Goal: Transaction & Acquisition: Book appointment/travel/reservation

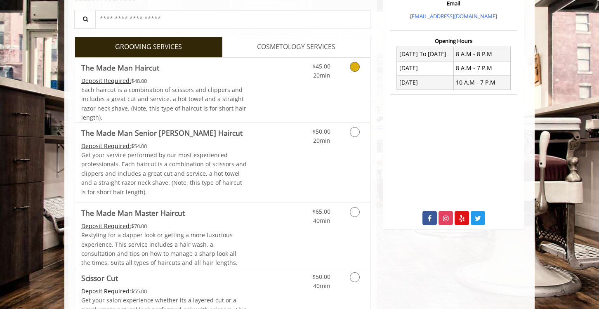
scroll to position [285, 0]
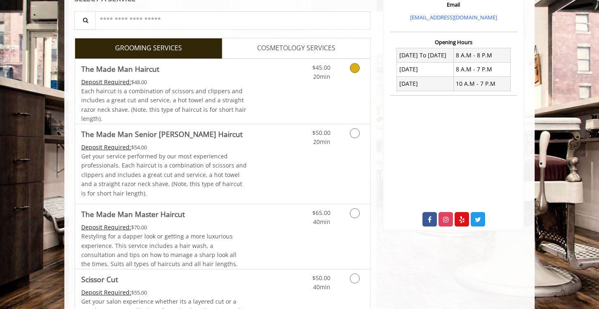
click at [256, 92] on link "Discounted Price" at bounding box center [271, 91] width 49 height 65
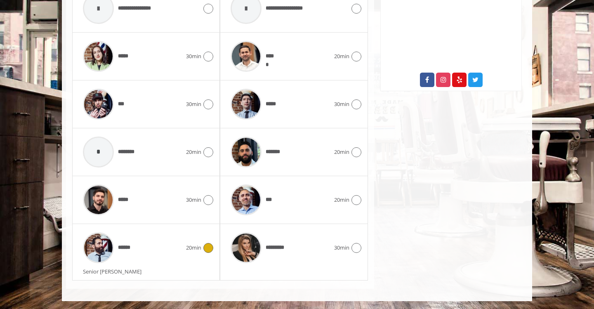
click at [148, 249] on div "******" at bounding box center [132, 247] width 107 height 39
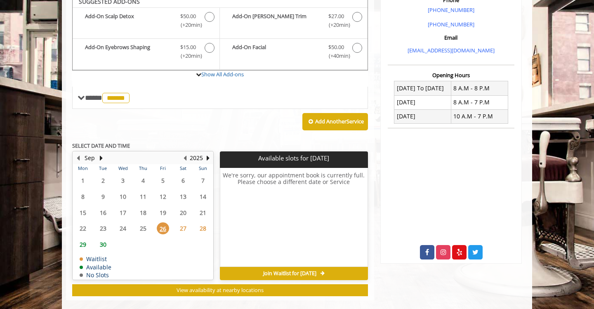
scroll to position [246, 0]
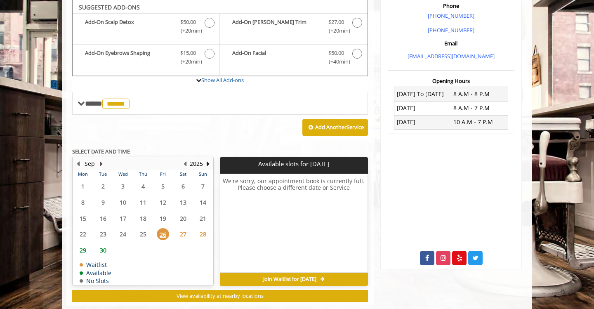
click at [100, 163] on button "Next Month" at bounding box center [101, 163] width 7 height 9
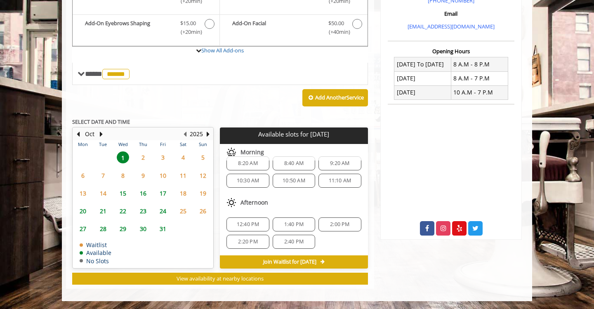
scroll to position [0, 0]
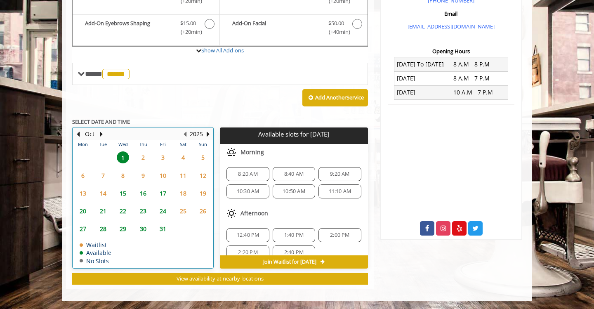
click at [122, 181] on td "8" at bounding box center [123, 176] width 20 height 18
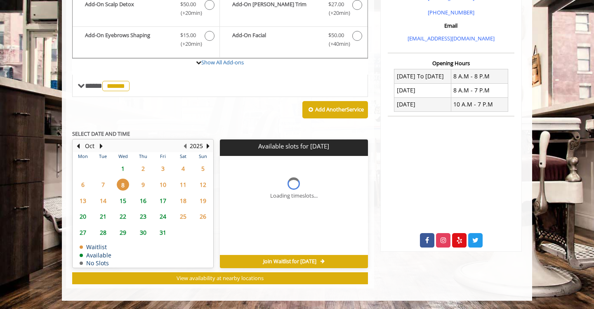
scroll to position [263, 0]
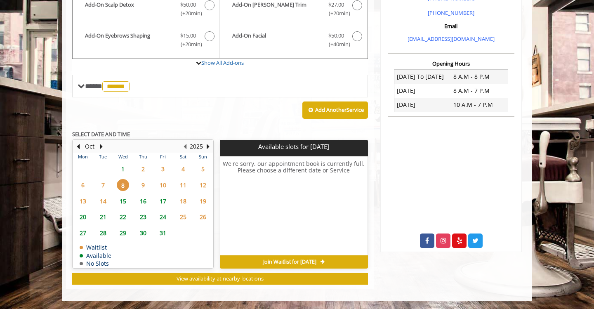
click at [124, 166] on span "1" at bounding box center [123, 169] width 12 height 12
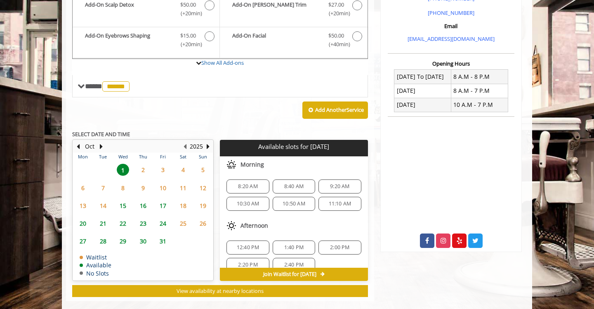
scroll to position [276, 0]
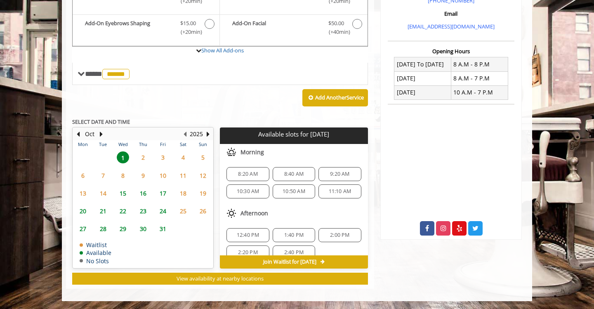
click at [146, 175] on span "9" at bounding box center [143, 176] width 12 height 12
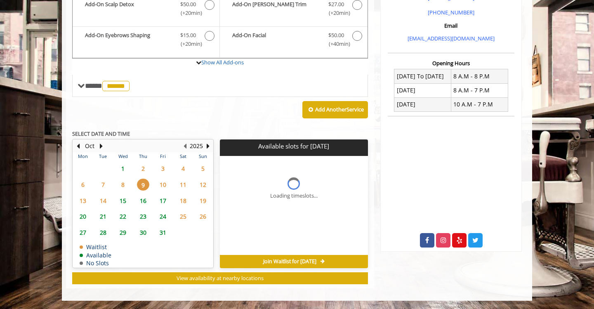
scroll to position [263, 0]
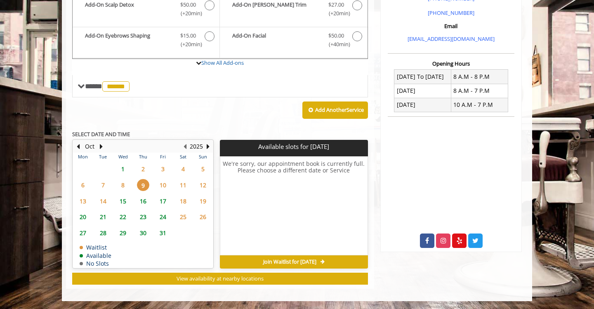
click at [124, 167] on span "1" at bounding box center [123, 169] width 12 height 12
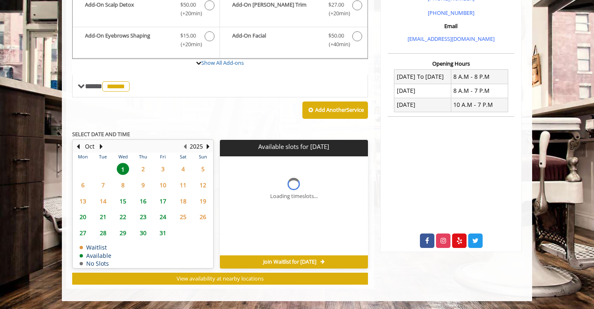
scroll to position [276, 0]
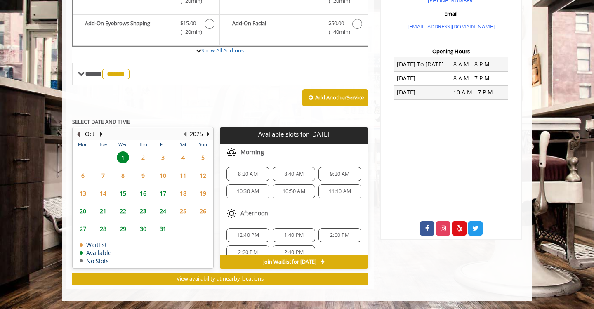
click at [80, 134] on button "Previous Month" at bounding box center [78, 134] width 7 height 9
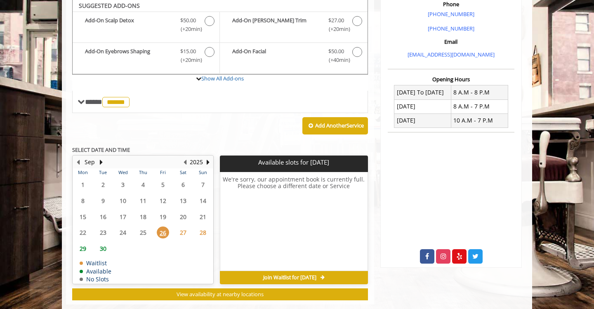
scroll to position [246, 0]
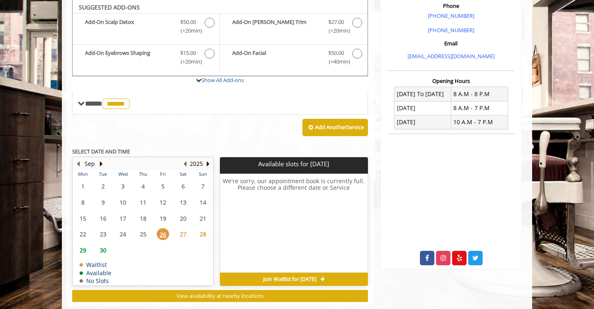
click at [103, 248] on span "30" at bounding box center [103, 250] width 12 height 12
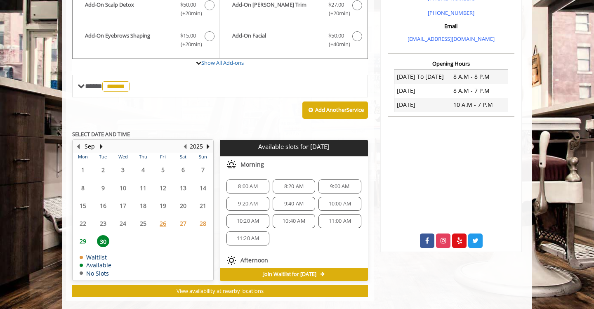
scroll to position [276, 0]
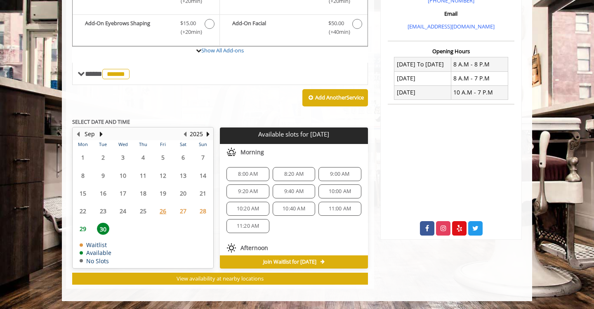
click at [333, 190] on span "10:00 AM" at bounding box center [340, 191] width 23 height 7
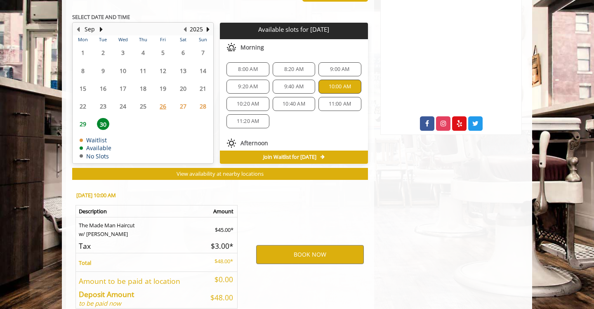
scroll to position [425, 0]
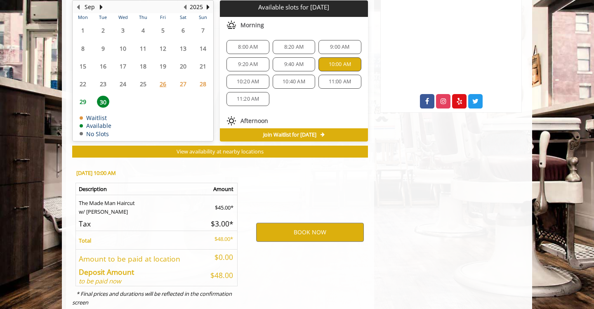
click at [257, 83] on span "10:20 AM" at bounding box center [248, 81] width 23 height 7
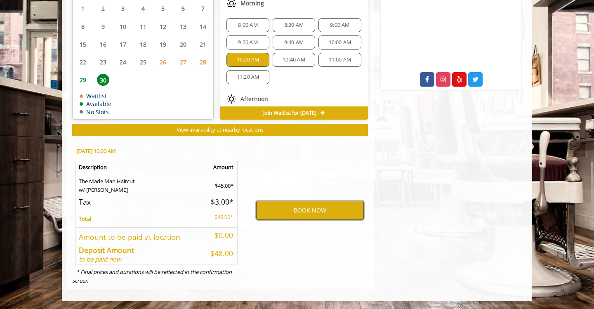
click at [315, 208] on button "BOOK NOW" at bounding box center [310, 210] width 108 height 19
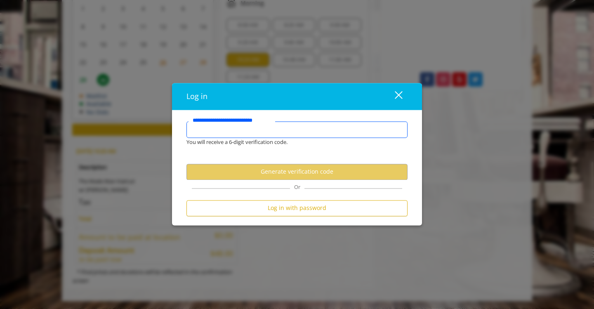
click at [311, 129] on input "**********" at bounding box center [297, 130] width 221 height 17
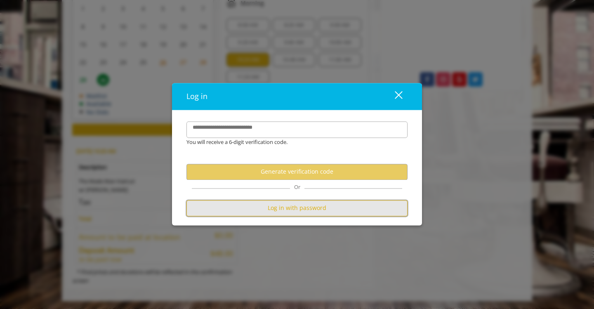
click at [283, 210] on button "Log in with password" at bounding box center [297, 208] width 221 height 16
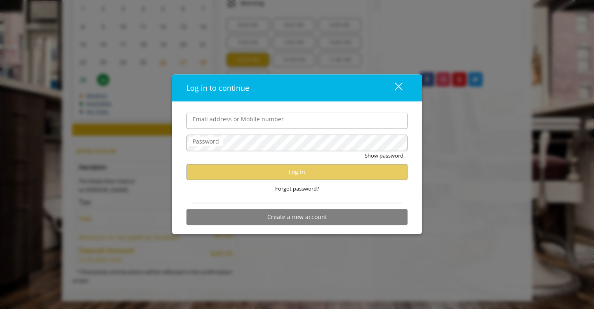
type input "**********"
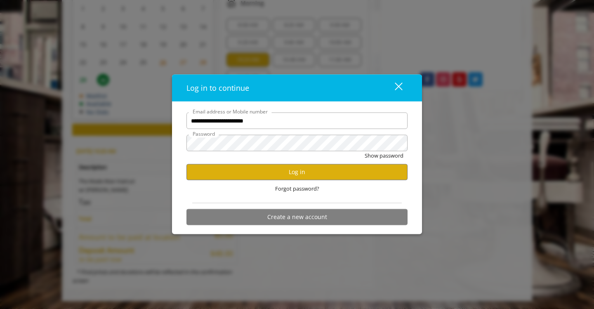
scroll to position [0, 0]
click at [261, 176] on button "Log in" at bounding box center [297, 172] width 221 height 16
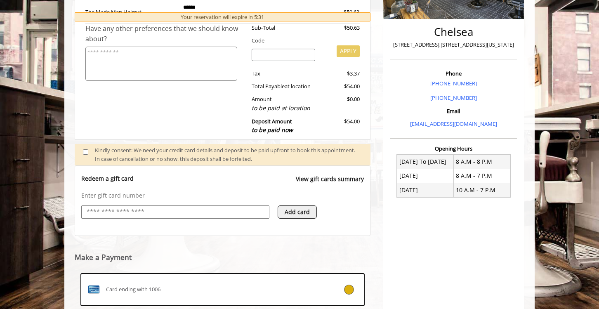
scroll to position [280, 0]
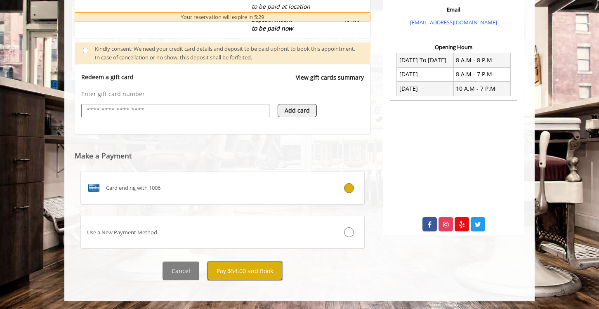
click at [234, 267] on button "Pay $54.00 and Book" at bounding box center [245, 271] width 75 height 19
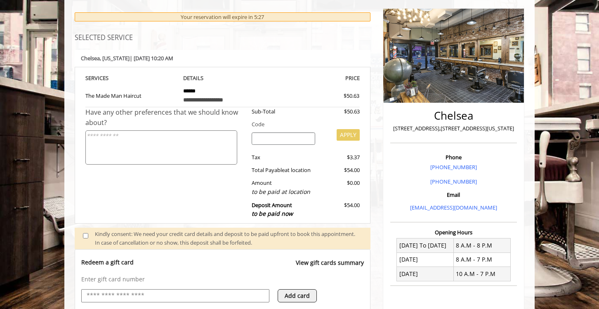
scroll to position [95, 0]
